Goal: Transaction & Acquisition: Obtain resource

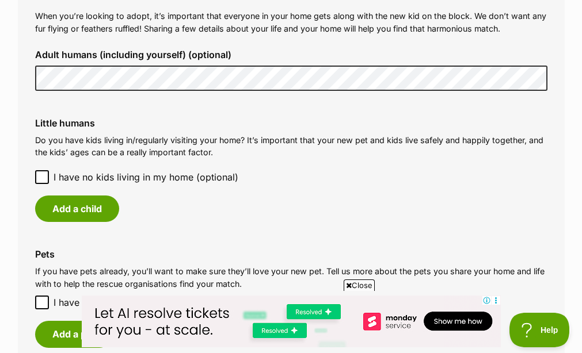
scroll to position [886, 0]
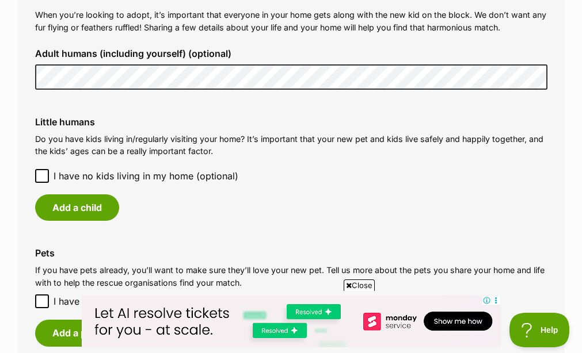
click at [41, 172] on icon at bounding box center [42, 176] width 8 height 8
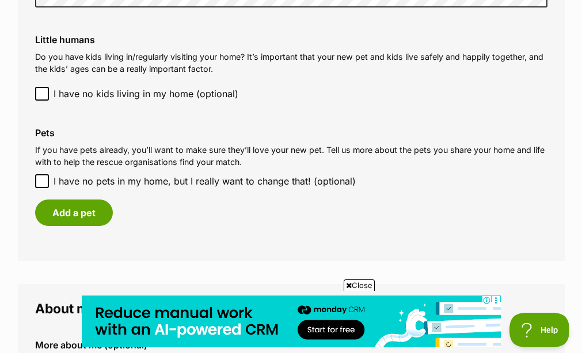
scroll to position [984, 1]
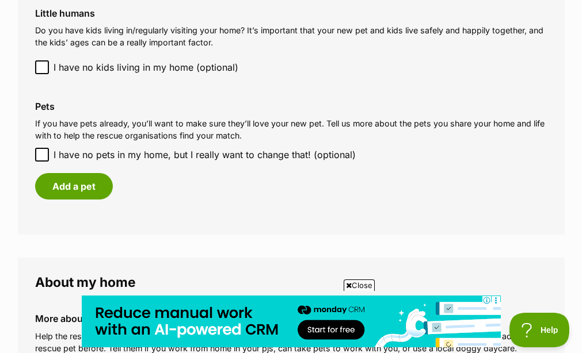
click at [43, 151] on icon at bounding box center [42, 155] width 8 height 8
click at [43, 148] on input "I have no pets in my home, but I really want to change that! (optional)" at bounding box center [42, 155] width 14 height 14
checkbox input "true"
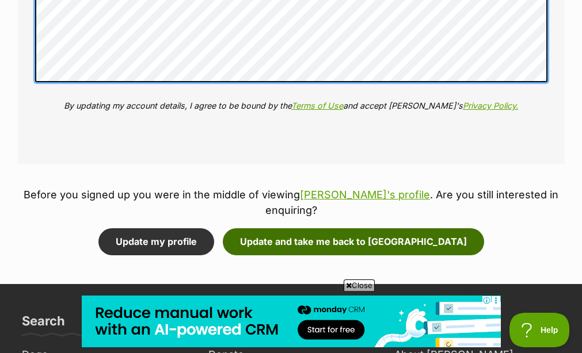
scroll to position [1356, 0]
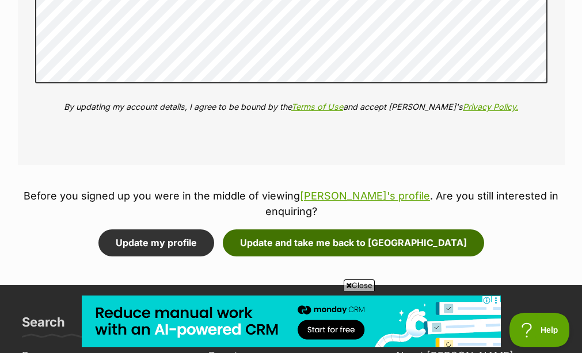
click at [330, 230] on button "Update and take me back to Zara" at bounding box center [353, 243] width 261 height 26
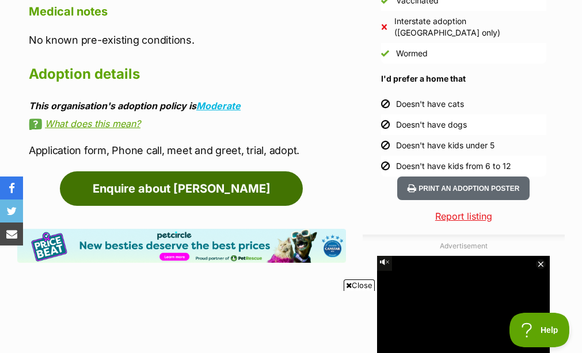
scroll to position [1030, 0]
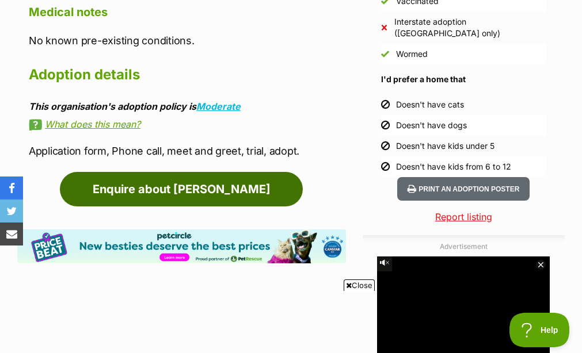
click at [170, 185] on link "Enquire about [PERSON_NAME]" at bounding box center [181, 189] width 243 height 35
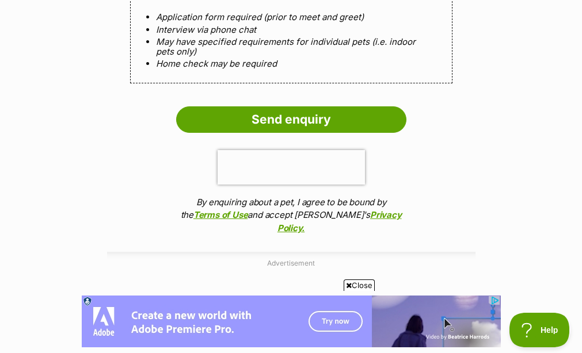
scroll to position [1179, 0]
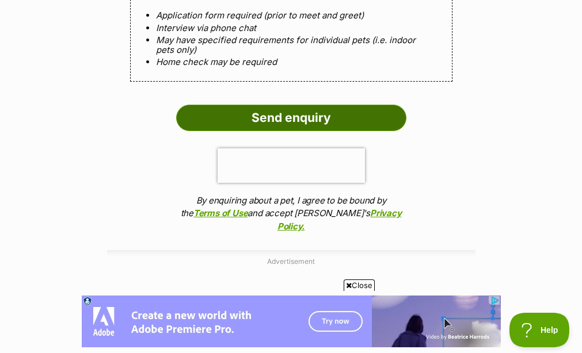
click at [263, 109] on input "Send enquiry" at bounding box center [291, 118] width 230 height 26
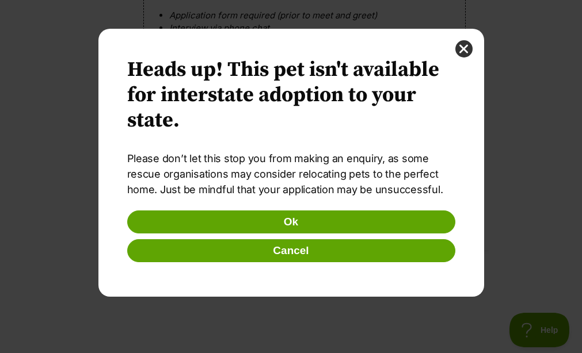
scroll to position [0, 0]
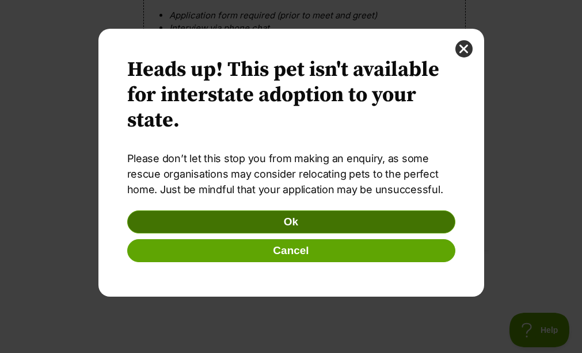
click at [278, 220] on button "Ok" at bounding box center [291, 222] width 328 height 23
